Goal: Task Accomplishment & Management: Manage account settings

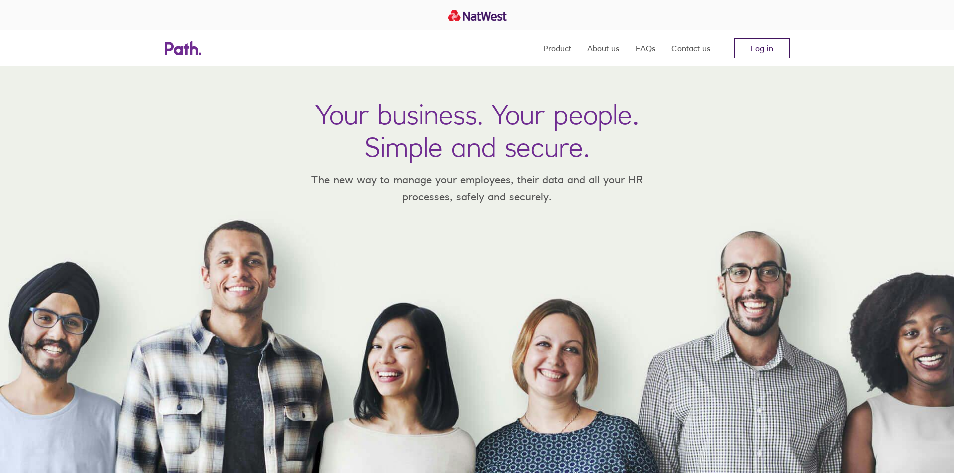
click at [768, 50] on link "Log in" at bounding box center [762, 48] width 56 height 20
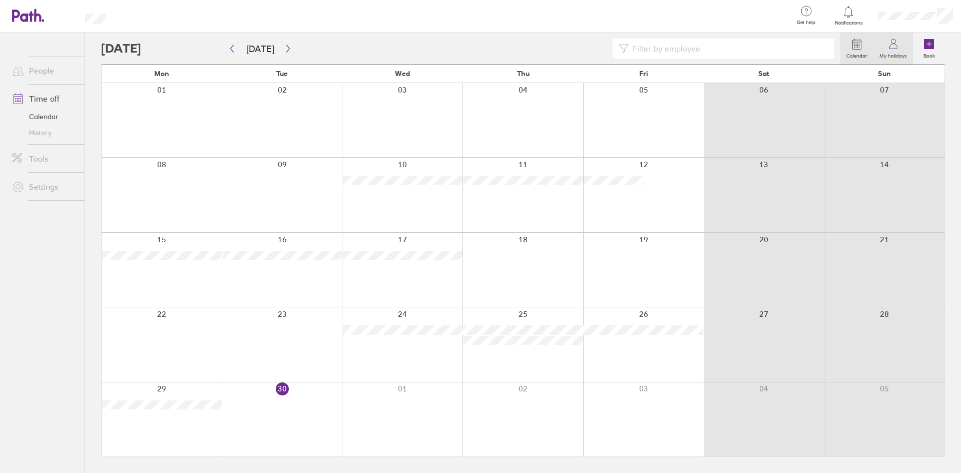
click at [899, 43] on icon at bounding box center [894, 44] width 12 height 12
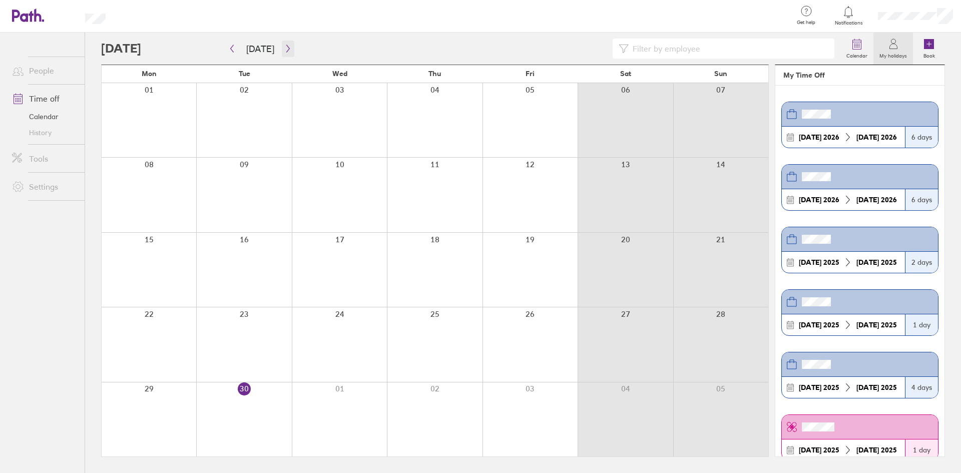
click at [282, 53] on button "button" at bounding box center [288, 49] width 13 height 17
click at [284, 50] on icon "button" at bounding box center [288, 49] width 8 height 8
click at [284, 46] on icon "button" at bounding box center [288, 49] width 8 height 8
